Goal: Task Accomplishment & Management: Complete application form

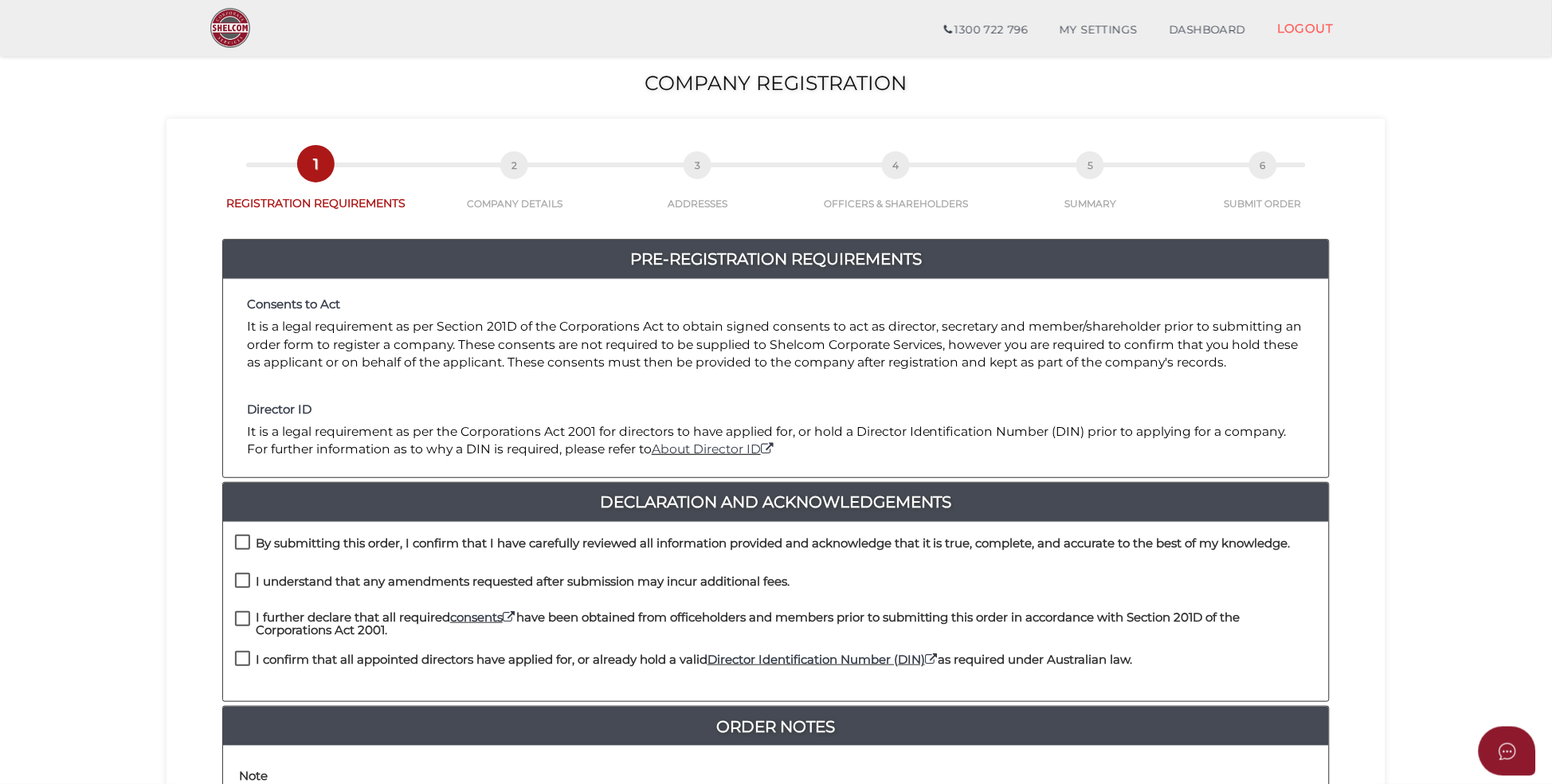
scroll to position [239, 0]
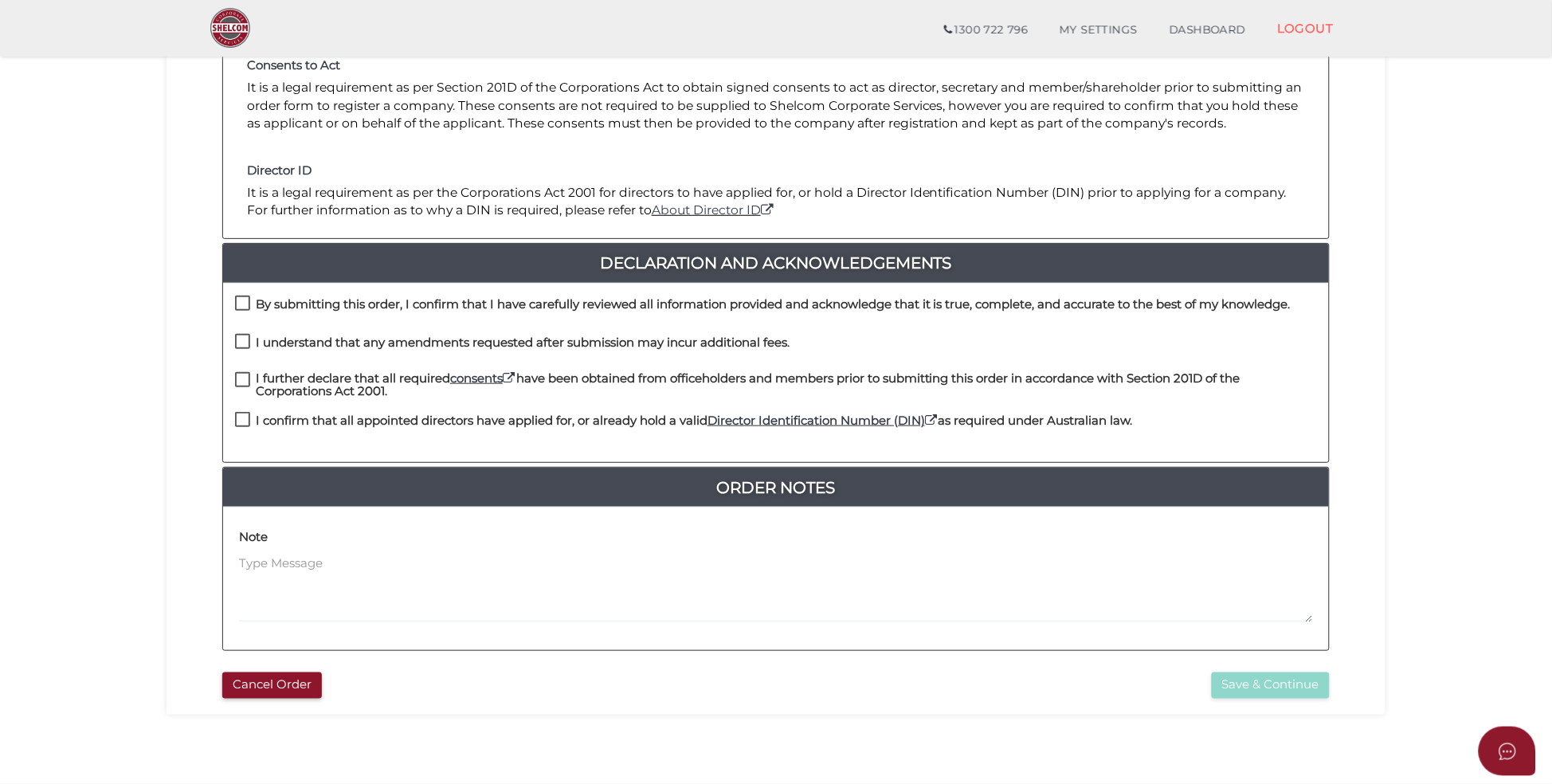
click at [236, 303] on label "By submitting this order, I confirm that I have carefully reviewed all informat…" at bounding box center [763, 308] width 1056 height 20
checkbox input "true"
click at [242, 342] on label "I understand that any amendments requested after submission may incur additiona…" at bounding box center [512, 346] width 554 height 20
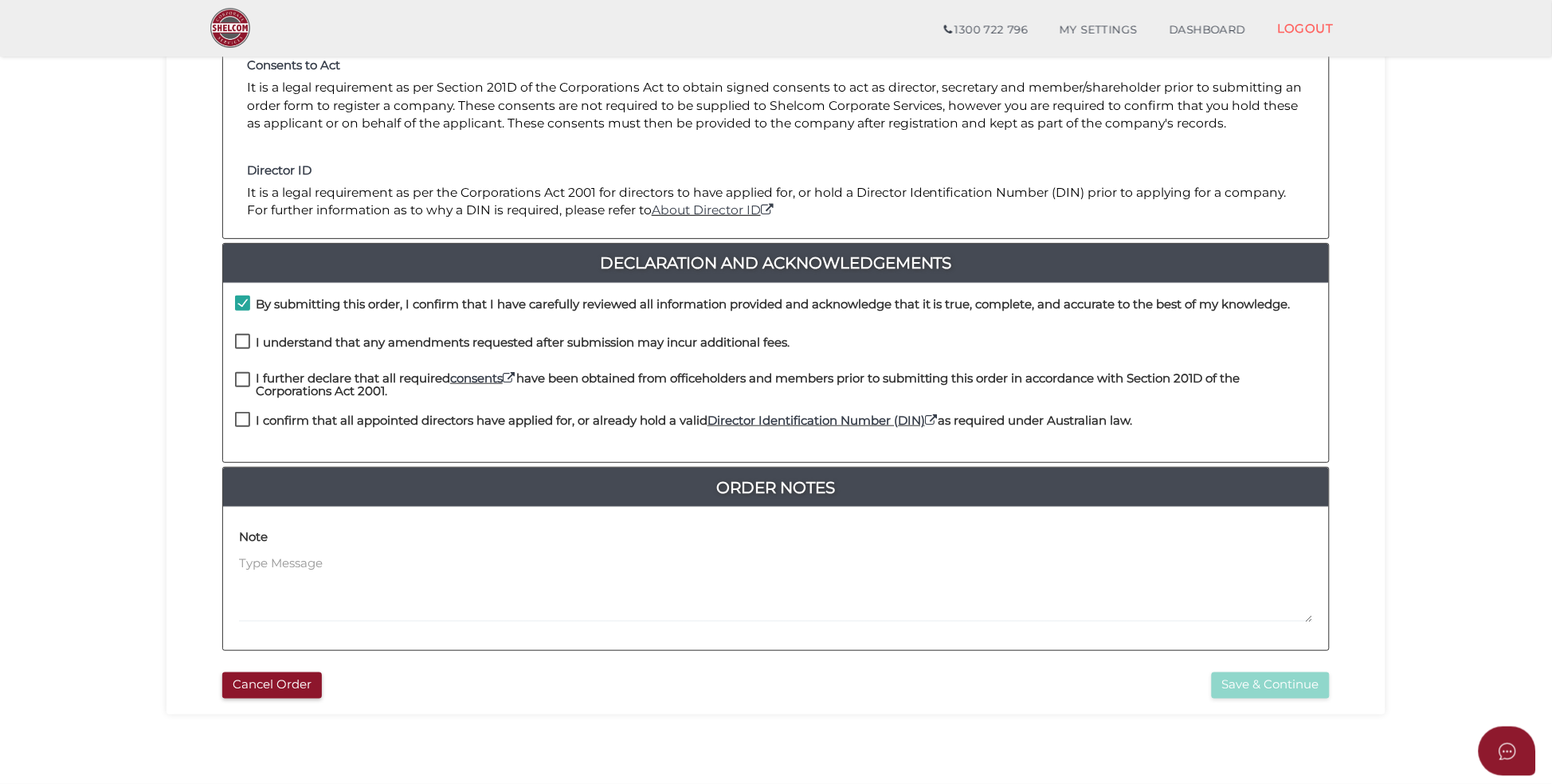
checkbox input "true"
click at [240, 383] on label "I further declare that all required consents have been obtained from officehold…" at bounding box center [776, 382] width 1083 height 20
checkbox input "true"
click at [244, 418] on label "I confirm that all appointed directors have applied for, or already hold a vali…" at bounding box center [684, 424] width 898 height 20
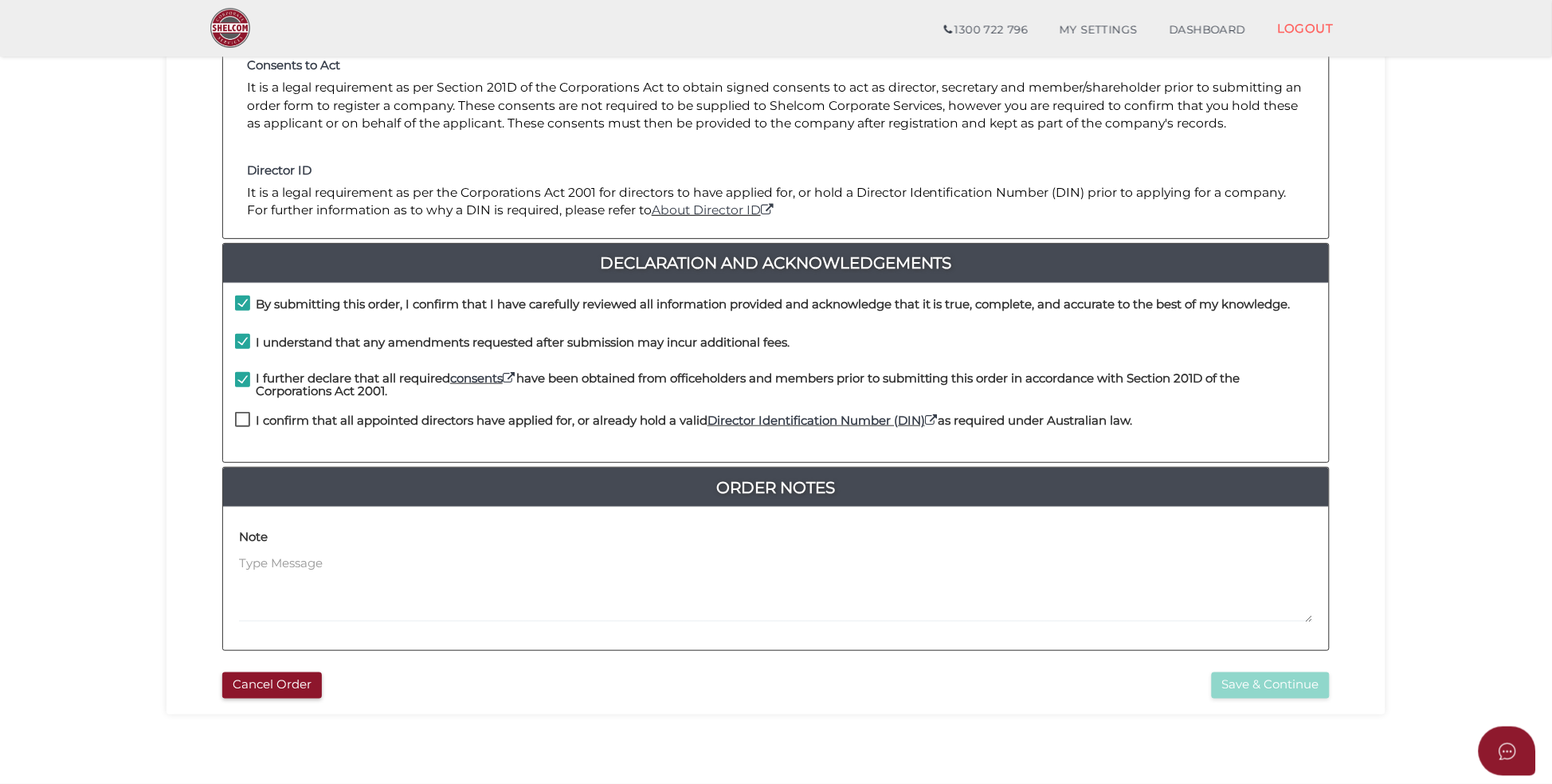
checkbox input "true"
click at [1288, 693] on button "Save & Continue" at bounding box center [1271, 685] width 118 height 26
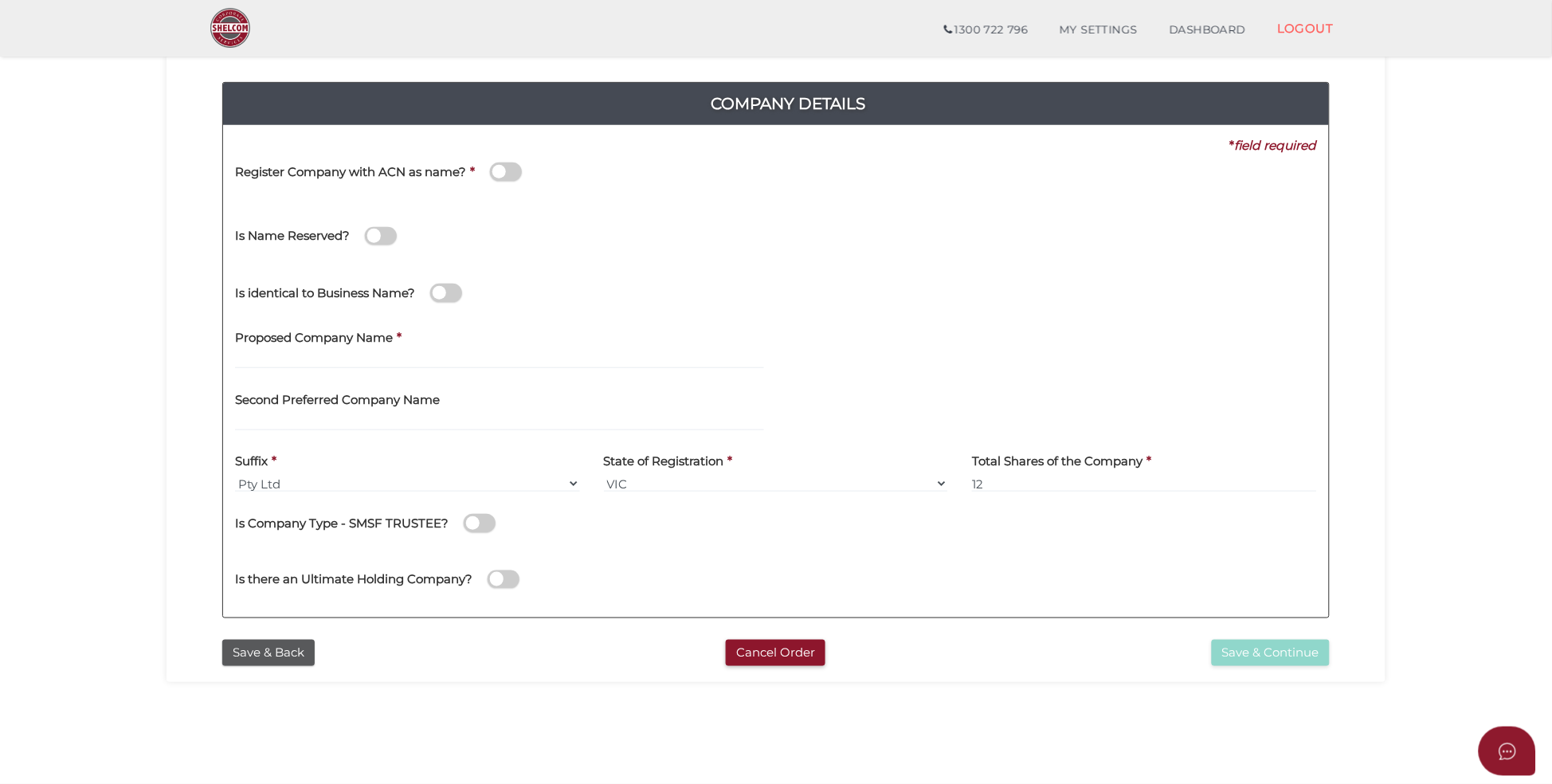
scroll to position [119, 0]
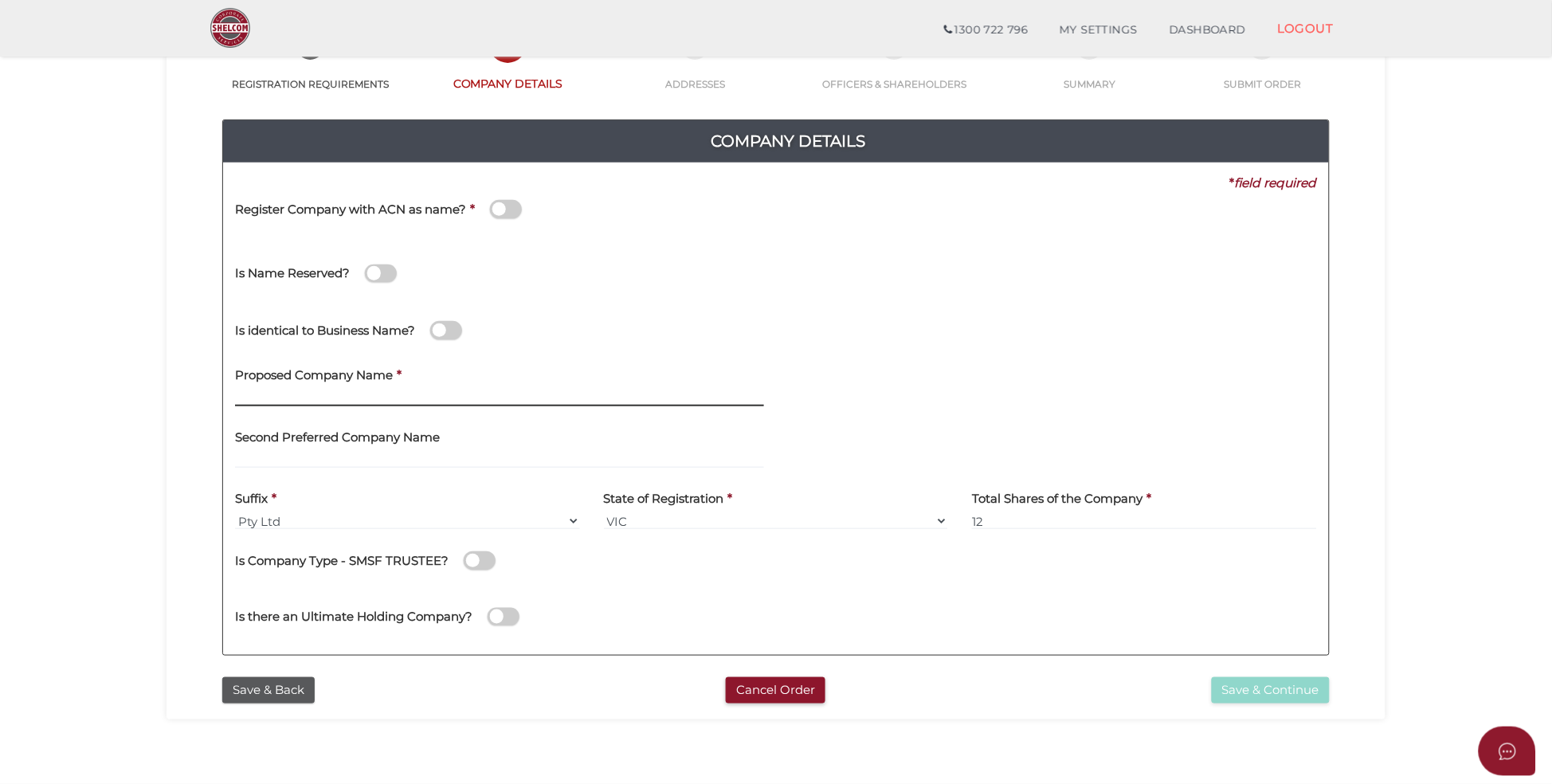
click at [319, 397] on input "text" at bounding box center [500, 397] width 529 height 18
type input "buildkomm commercial"
click at [652, 525] on select "VIC ACT NSW NT QLD TAS WA SA" at bounding box center [776, 520] width 345 height 18
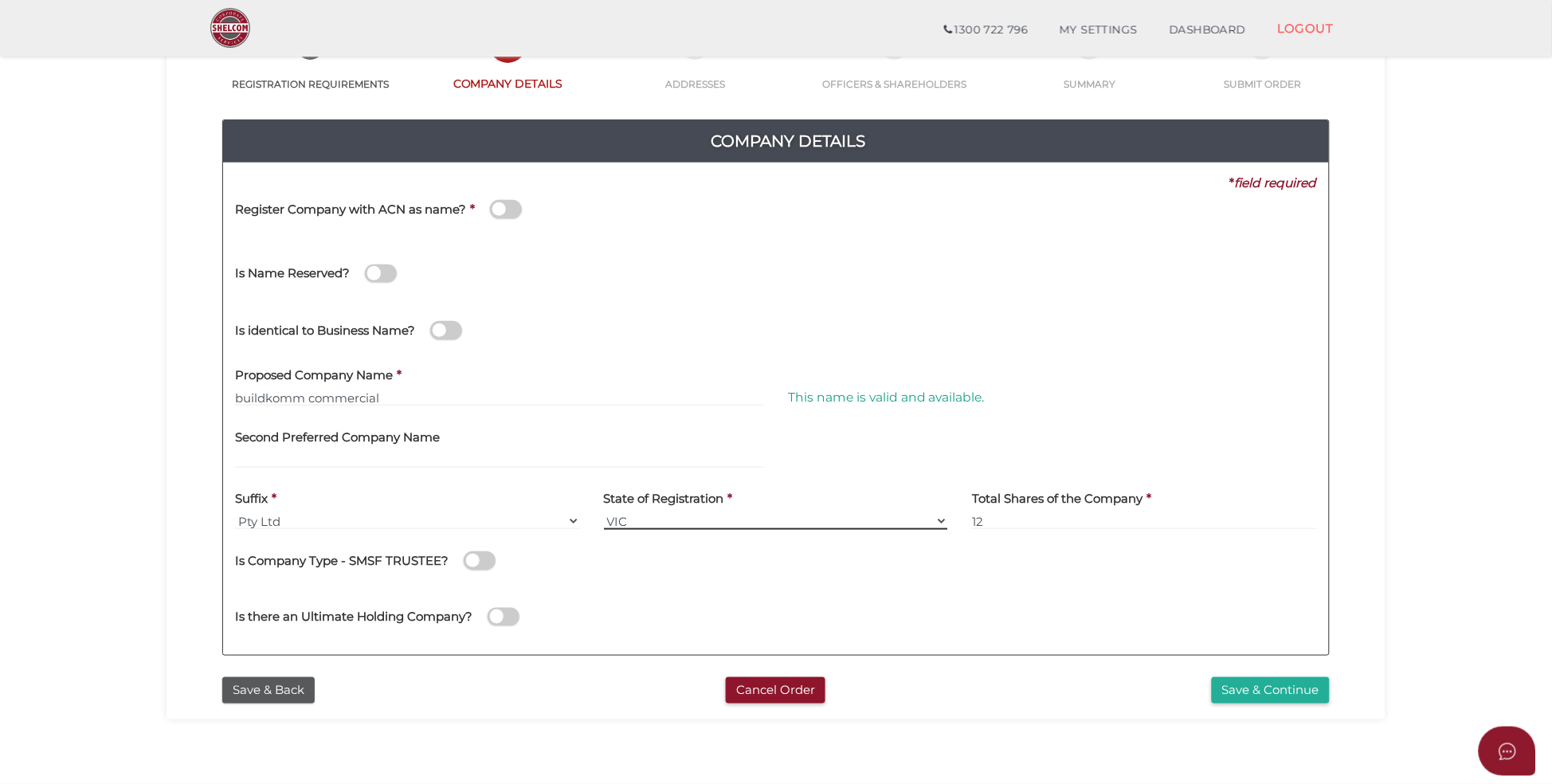
click at [787, 517] on select "VIC ACT NSW NT QLD TAS WA SA" at bounding box center [776, 520] width 345 height 18
click at [1030, 521] on input "12" at bounding box center [1145, 520] width 345 height 18
click at [1256, 698] on button "Save & Continue" at bounding box center [1271, 690] width 118 height 26
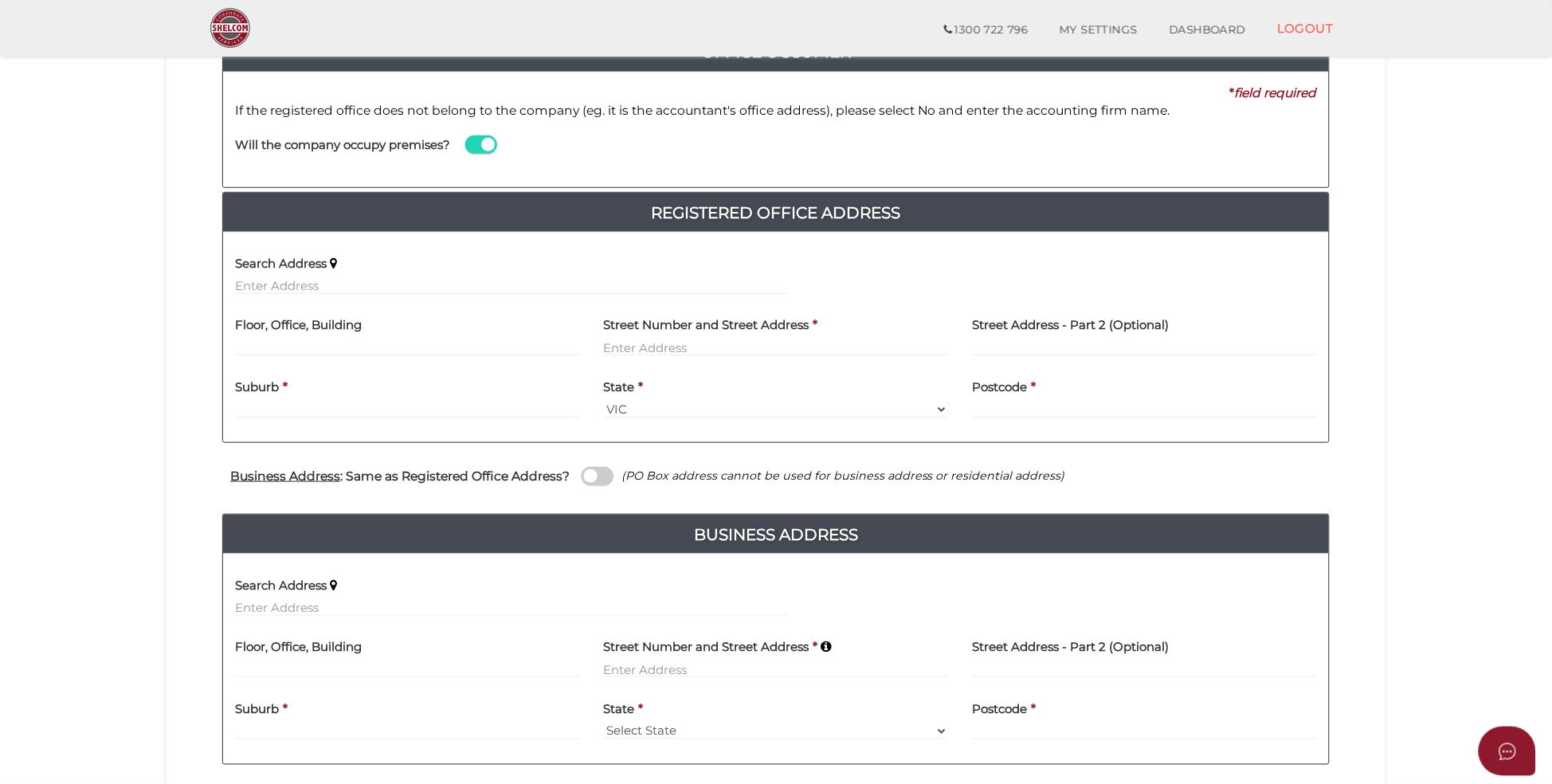
scroll to position [378, 0]
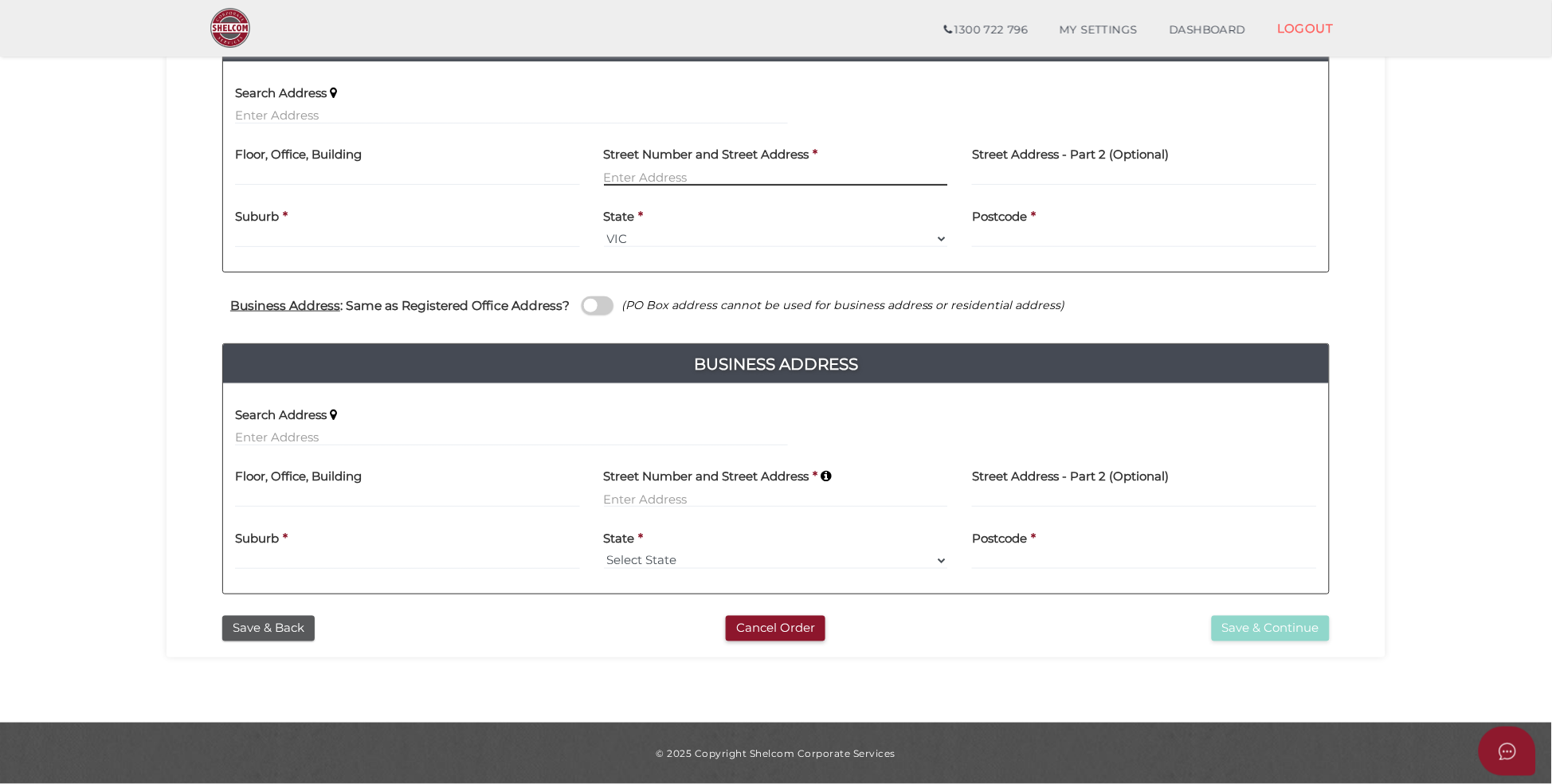
click at [756, 175] on input "text" at bounding box center [776, 176] width 345 height 18
click at [81, 287] on section "Company Registration e33a9336b7936759253456013b04e618 1 REGISTRATION REQUIREMEN…" at bounding box center [776, 194] width 1552 height 1058
click at [299, 630] on button "Save & Back" at bounding box center [269, 628] width 92 height 26
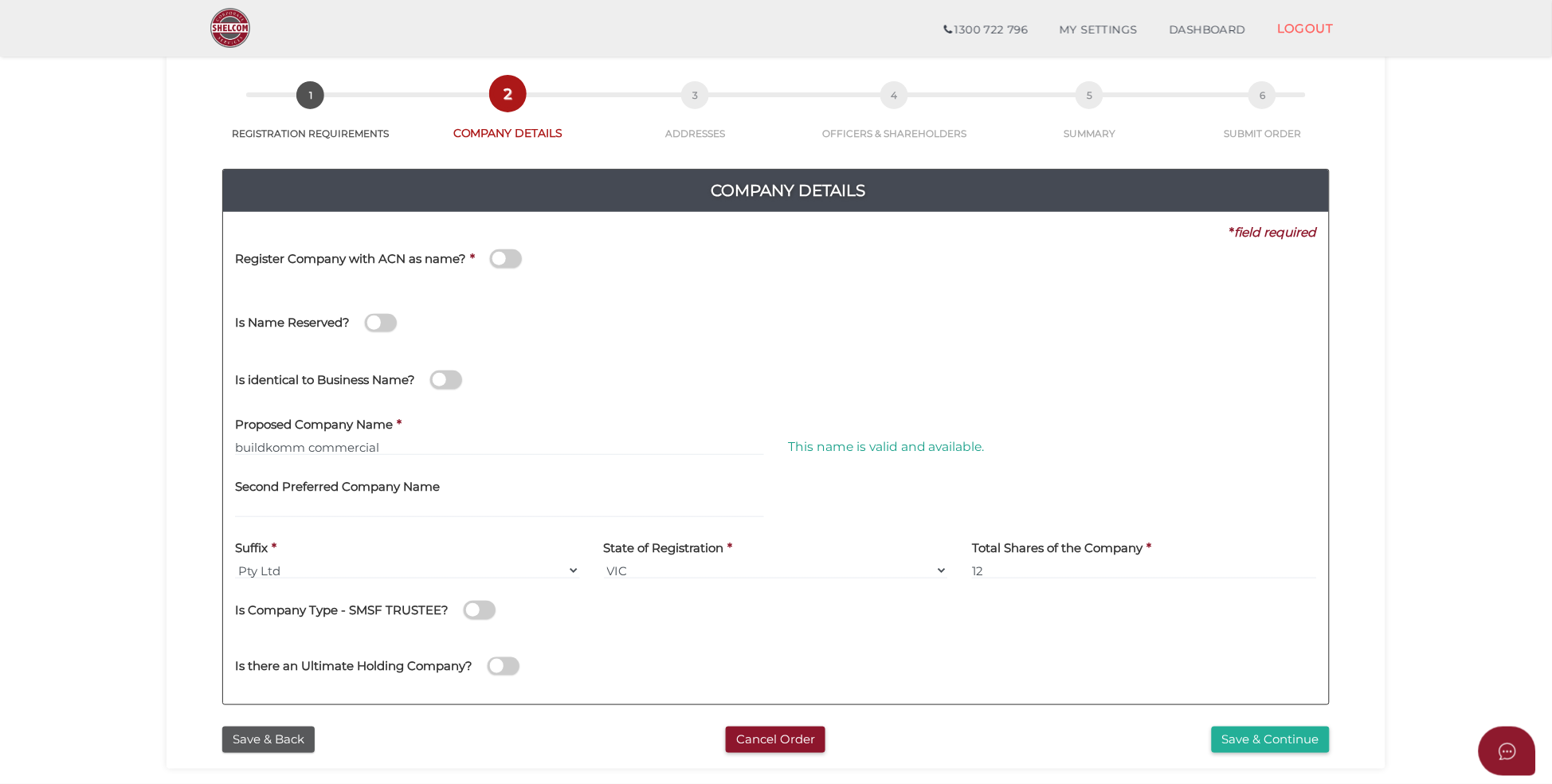
scroll to position [190, 0]
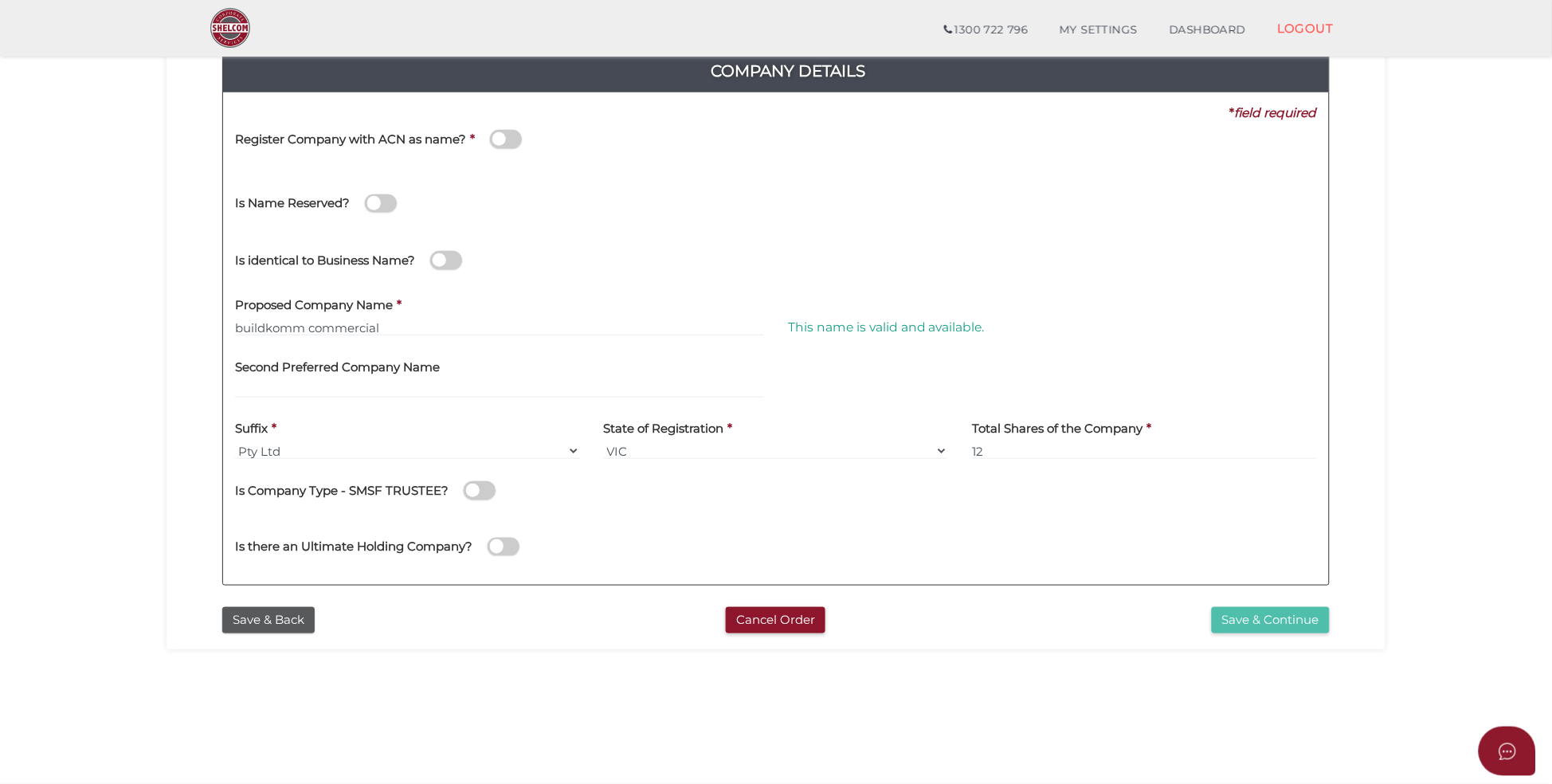
click at [1256, 611] on button "Save & Continue" at bounding box center [1271, 619] width 118 height 26
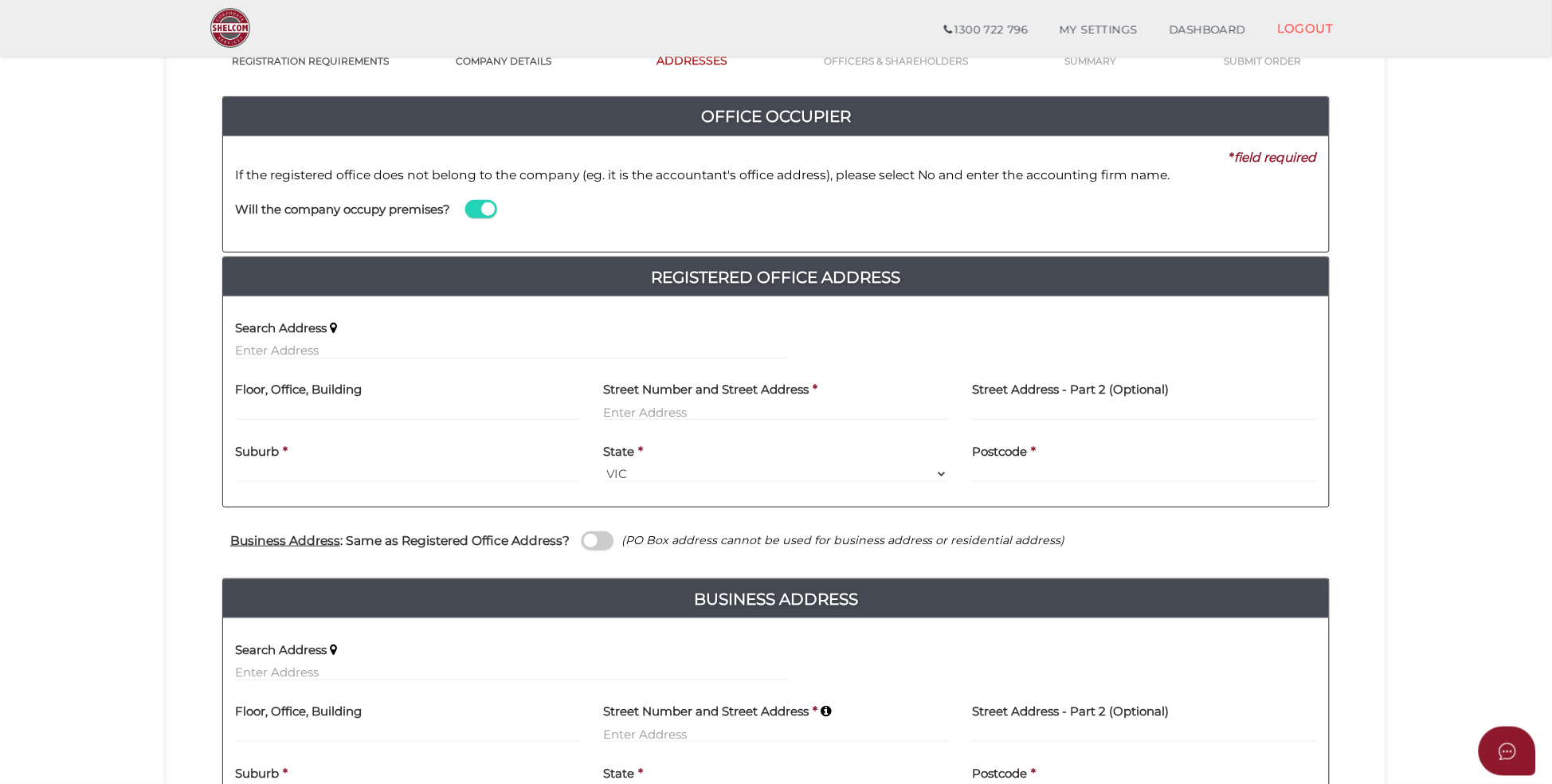
scroll to position [358, 0]
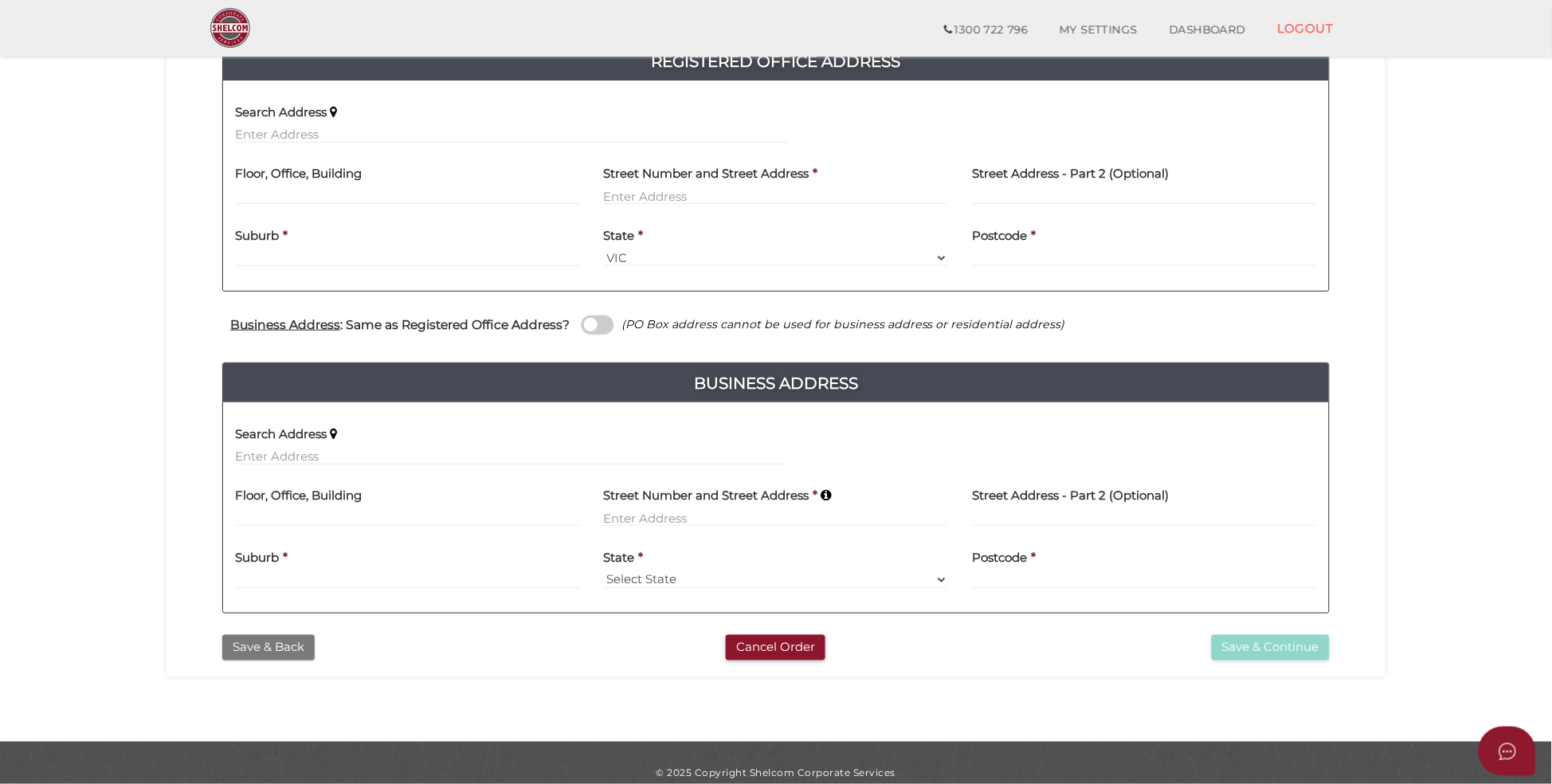
click at [260, 647] on button "Save & Back" at bounding box center [269, 647] width 92 height 26
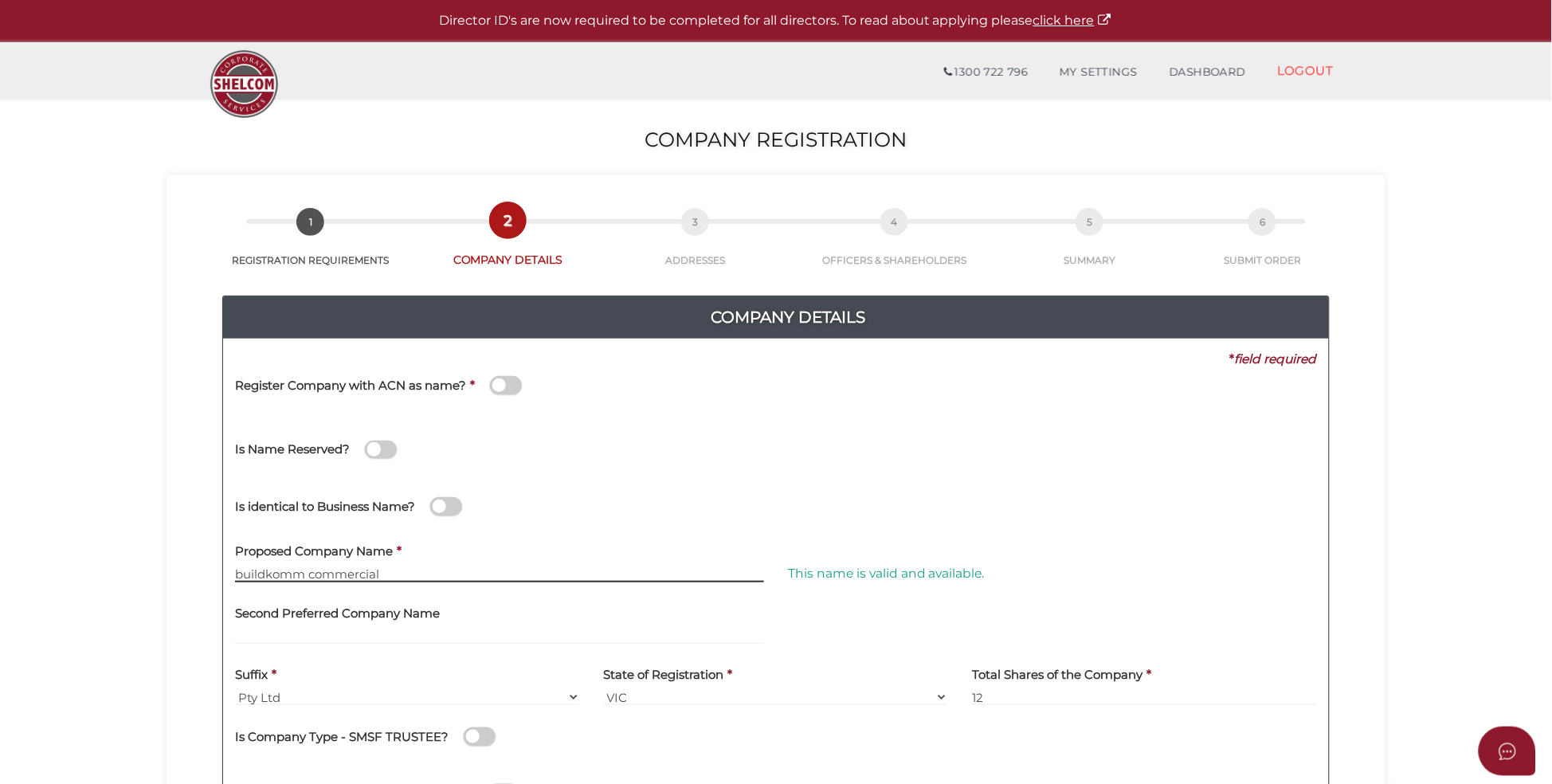
drag, startPoint x: 402, startPoint y: 572, endPoint x: 207, endPoint y: 545, distance: 196.9
click at [123, 579] on section "Company Registration e33a9336b7936759253456013b04e618 1 REGISTRATION REQUIREMEN…" at bounding box center [776, 593] width 1552 height 990
type input "BUILDKOMM COMMERCIAL"
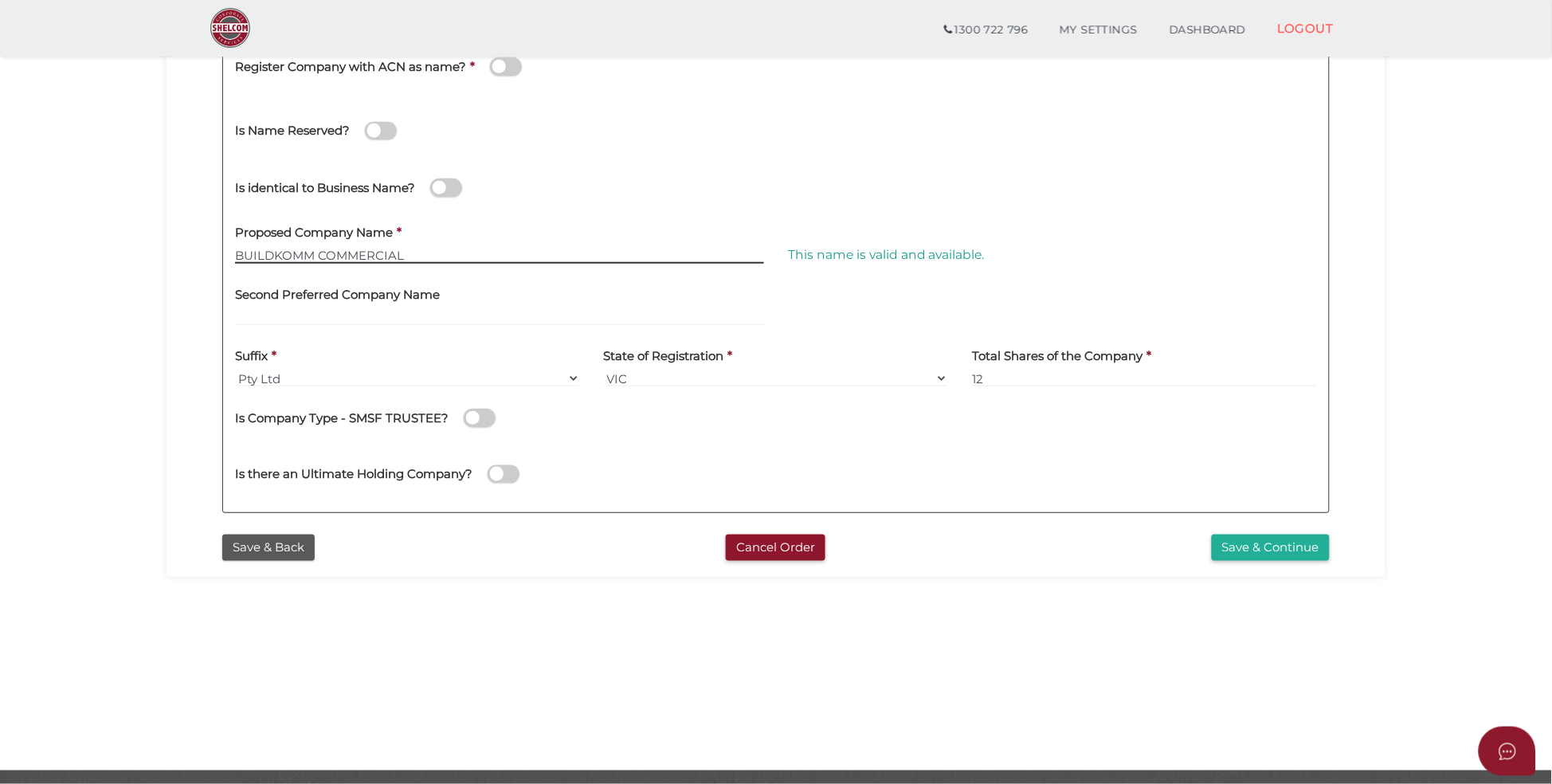
scroll to position [309, 0]
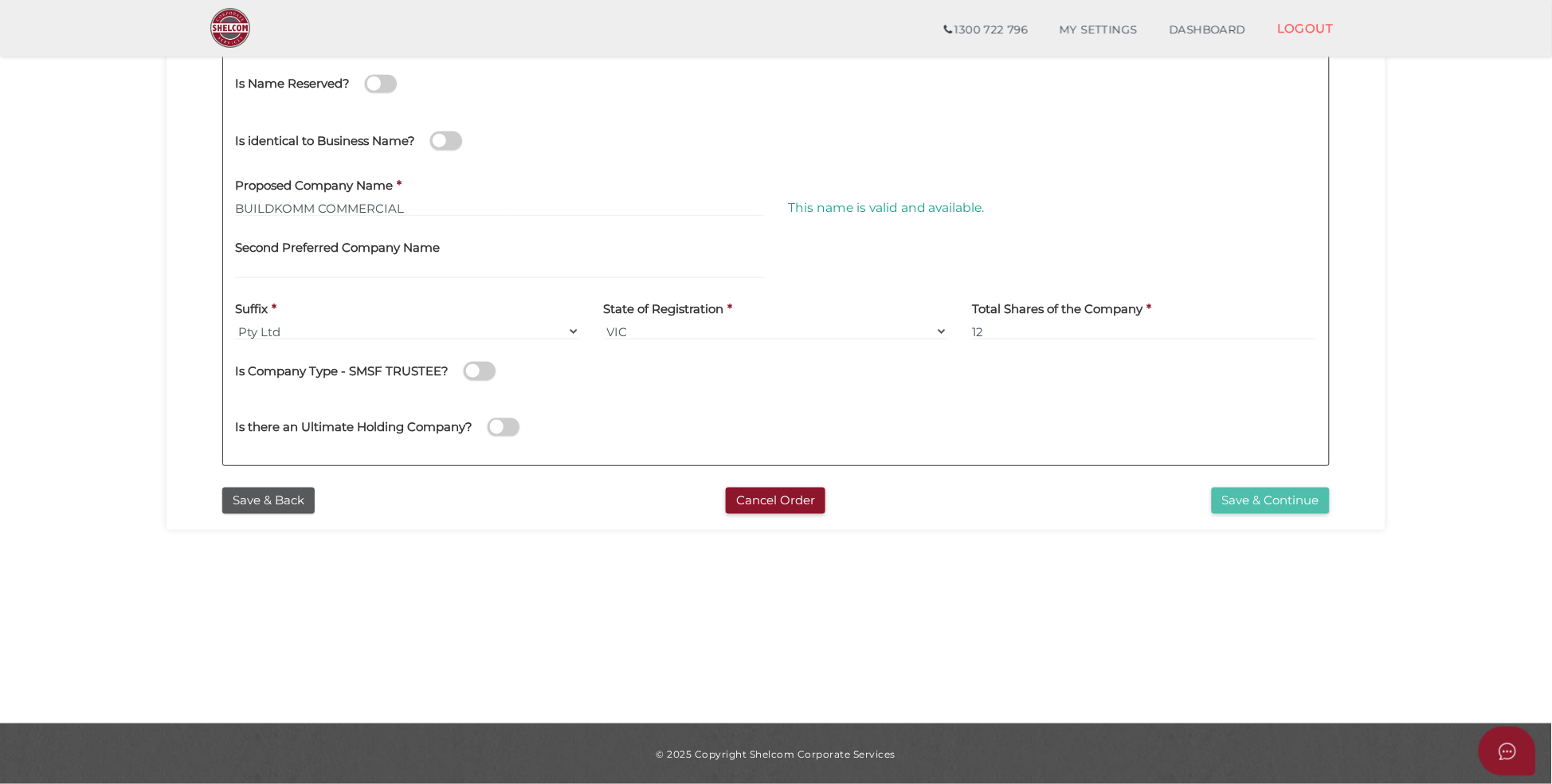
click at [1299, 499] on button "Save & Continue" at bounding box center [1271, 500] width 118 height 26
